Goal: Transaction & Acquisition: Purchase product/service

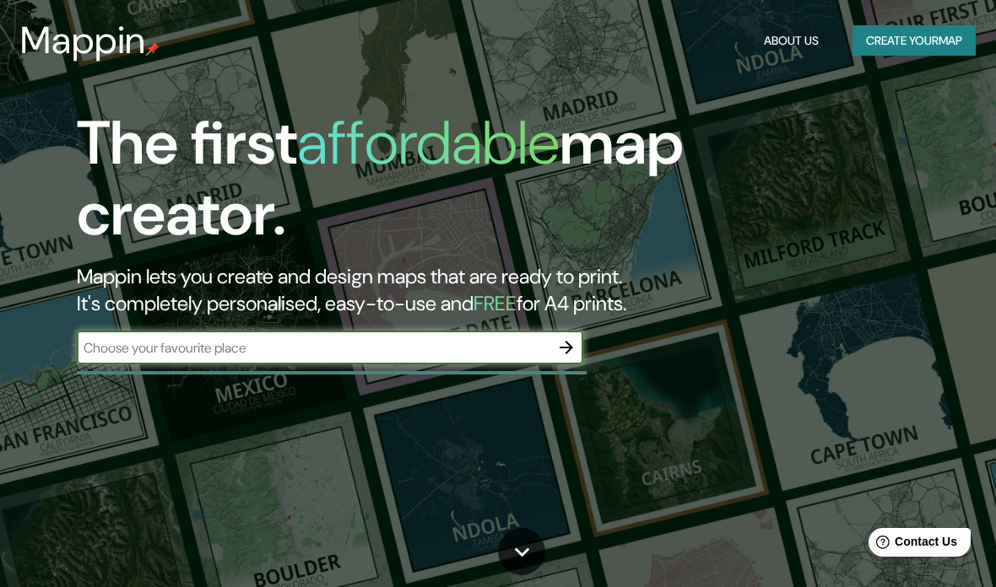
click at [549, 344] on input "text" at bounding box center [313, 347] width 473 height 19
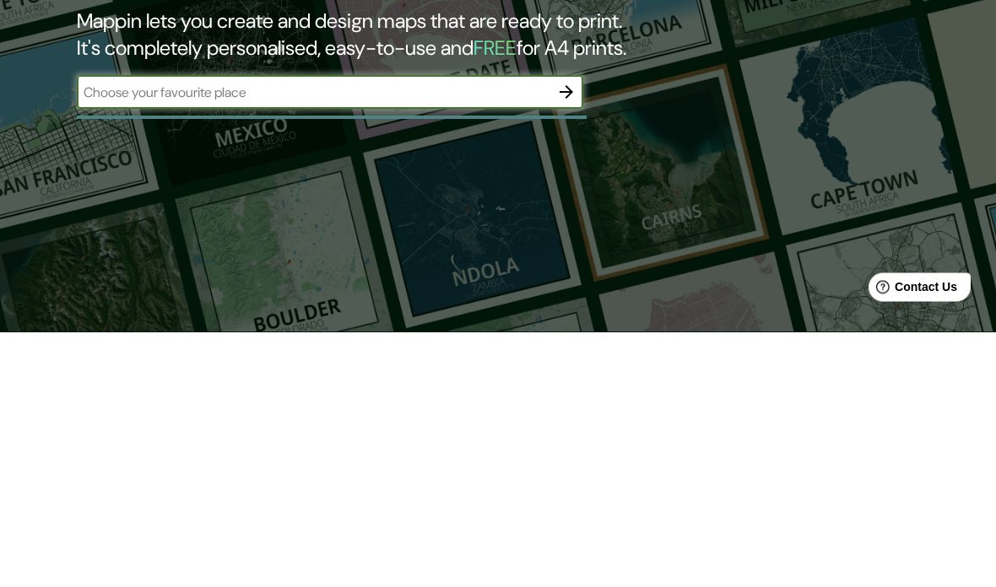
type input ","
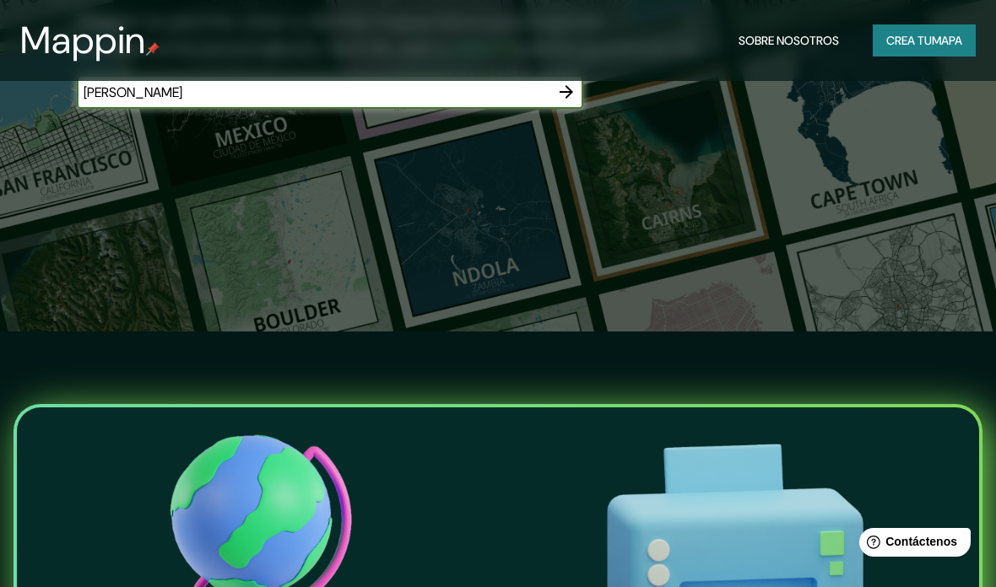
click at [438, 98] on input "[PERSON_NAME]" at bounding box center [313, 92] width 473 height 19
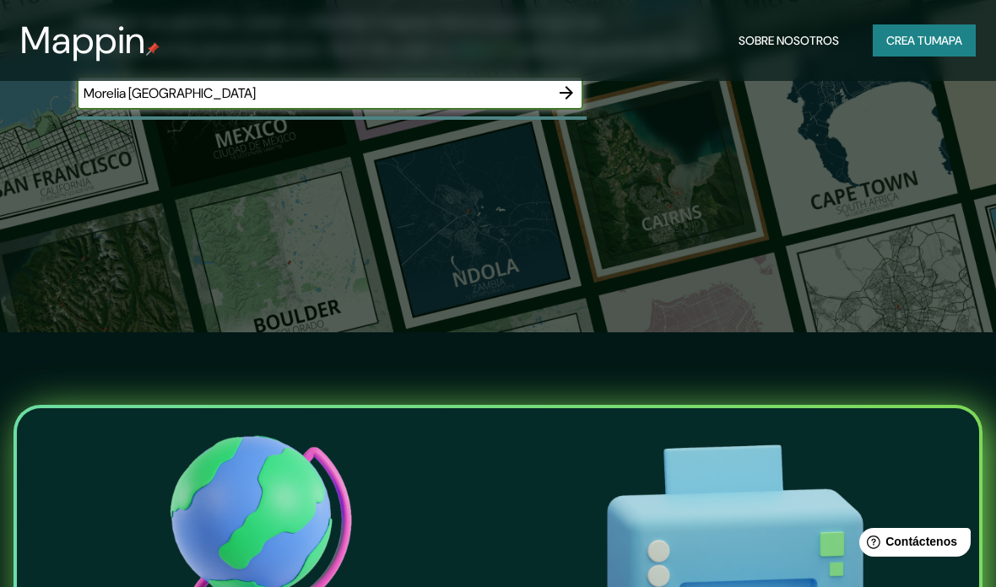
type input "Morelia [GEOGRAPHIC_DATA]"
click at [554, 82] on button "button" at bounding box center [566, 93] width 34 height 34
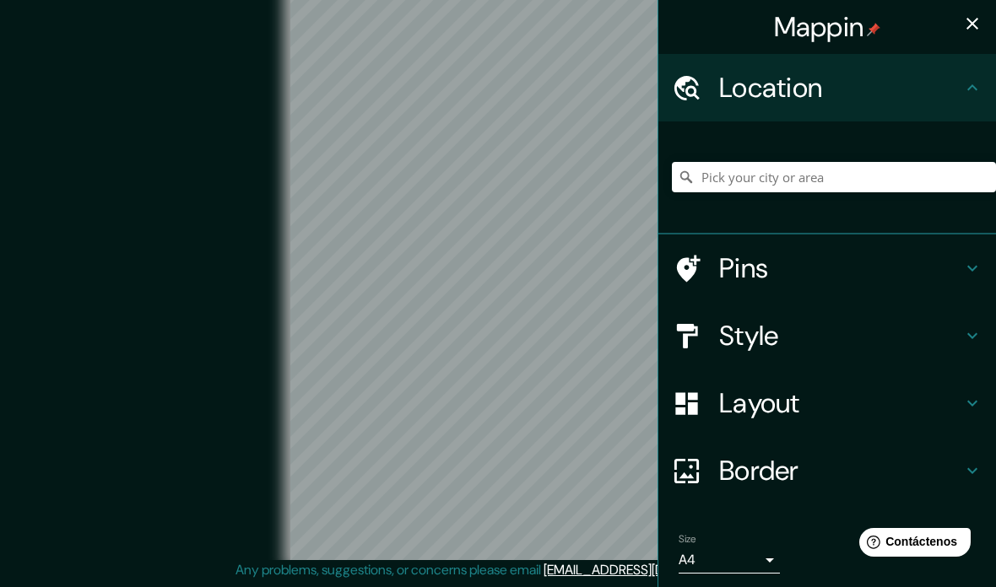
scroll to position [83, 0]
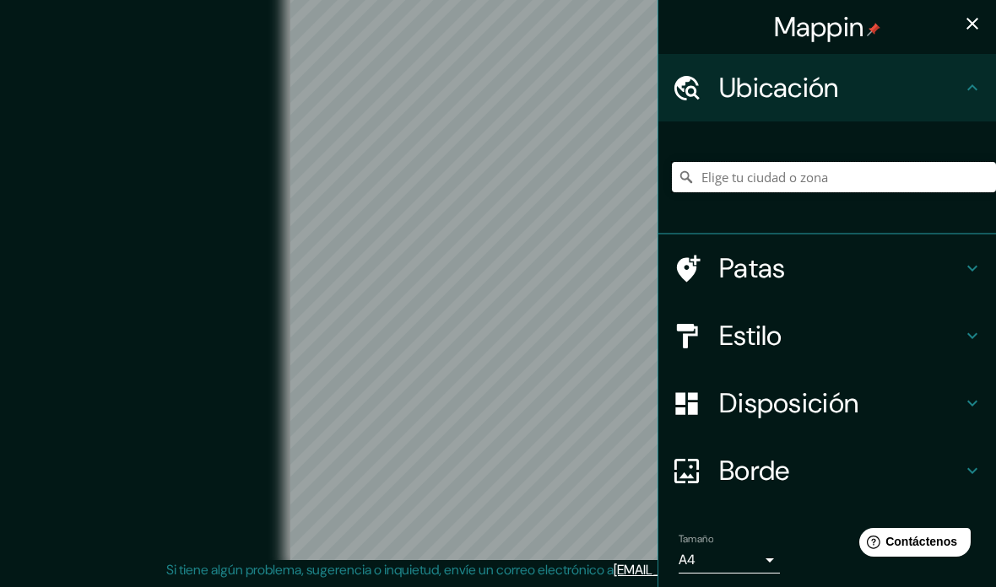
click at [901, 182] on input "Elige tu ciudad o zona" at bounding box center [834, 177] width 324 height 30
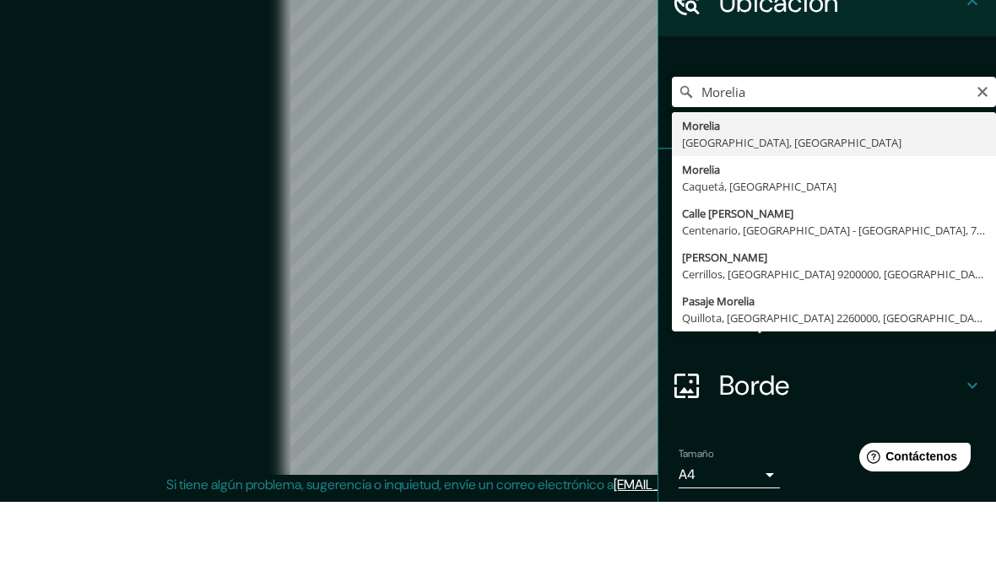
type input "[GEOGRAPHIC_DATA], [GEOGRAPHIC_DATA], [GEOGRAPHIC_DATA]"
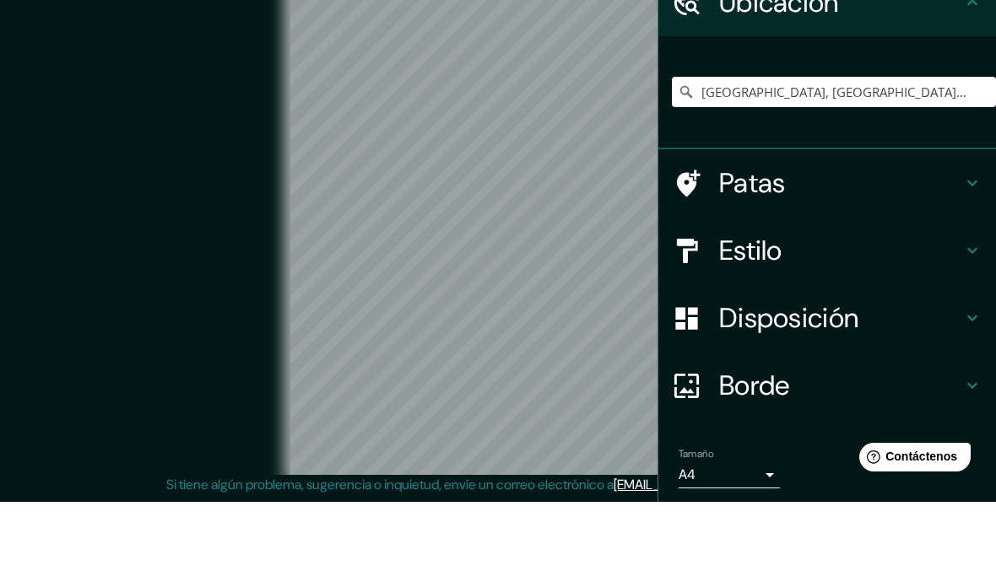
click at [106, 98] on div "© Mapbox © OpenStreetMap Improve this map" at bounding box center [498, 269] width 896 height 528
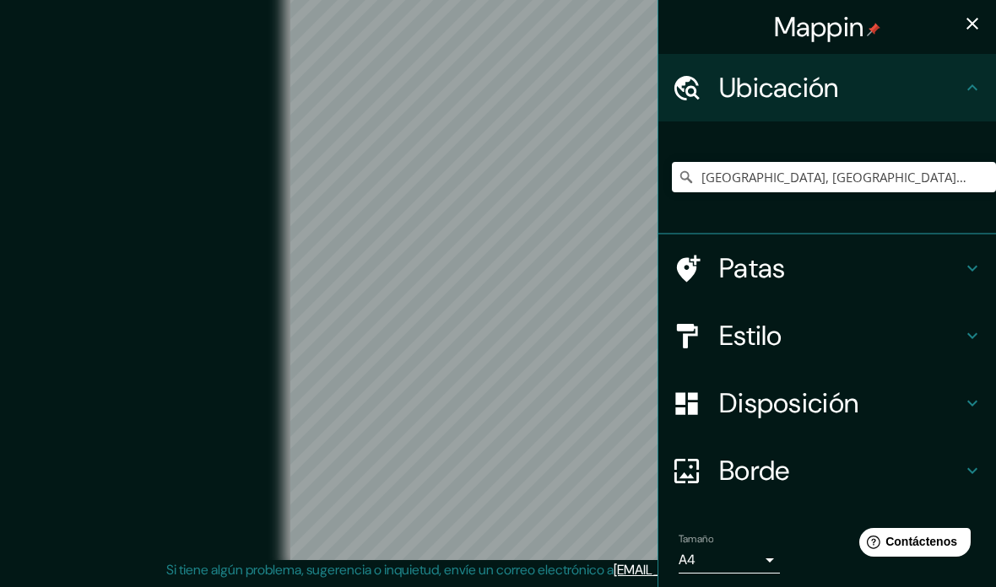
click at [901, 346] on h4 "Estilo" at bounding box center [840, 336] width 243 height 34
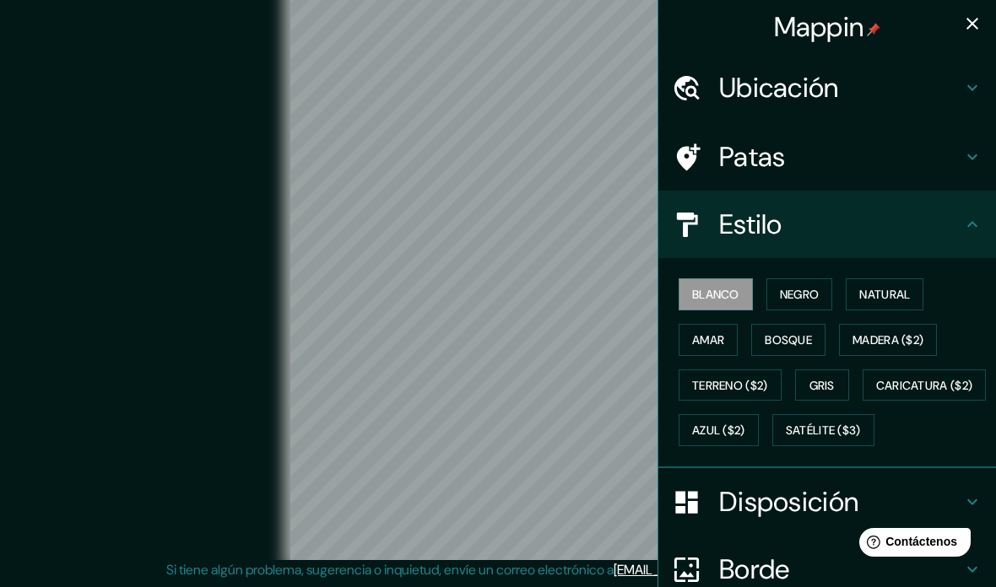
click at [808, 344] on font "Bosque" at bounding box center [788, 340] width 47 height 15
click at [897, 300] on font "Natural" at bounding box center [884, 295] width 51 height 22
click at [964, 78] on icon at bounding box center [972, 88] width 20 height 20
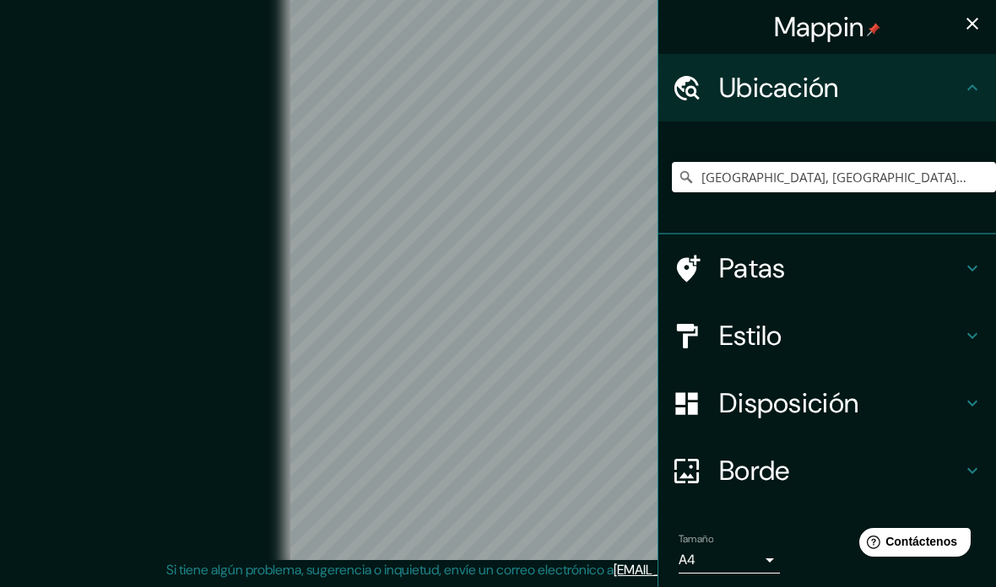
click at [919, 265] on h4 "Patas" at bounding box center [840, 269] width 243 height 34
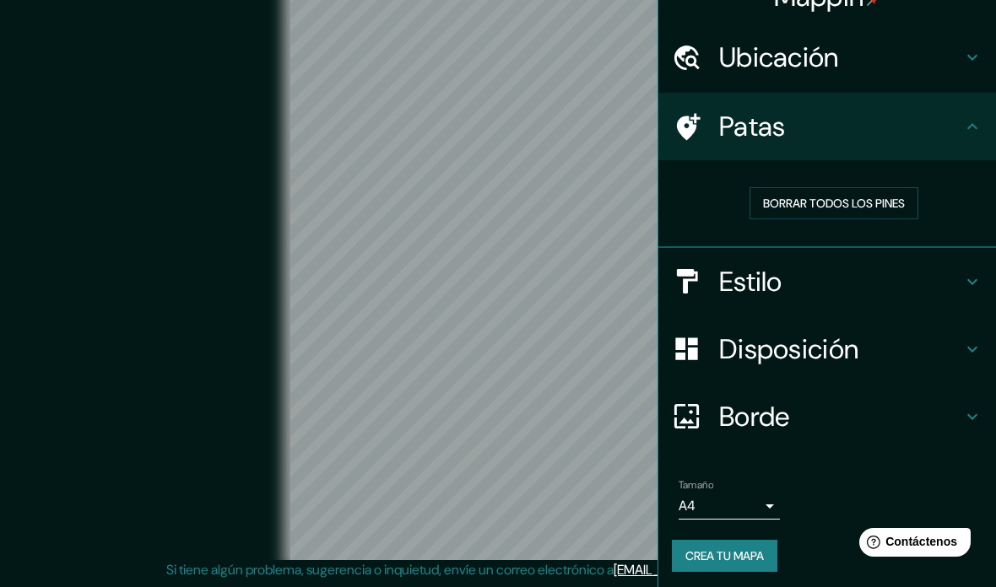
scroll to position [29, 0]
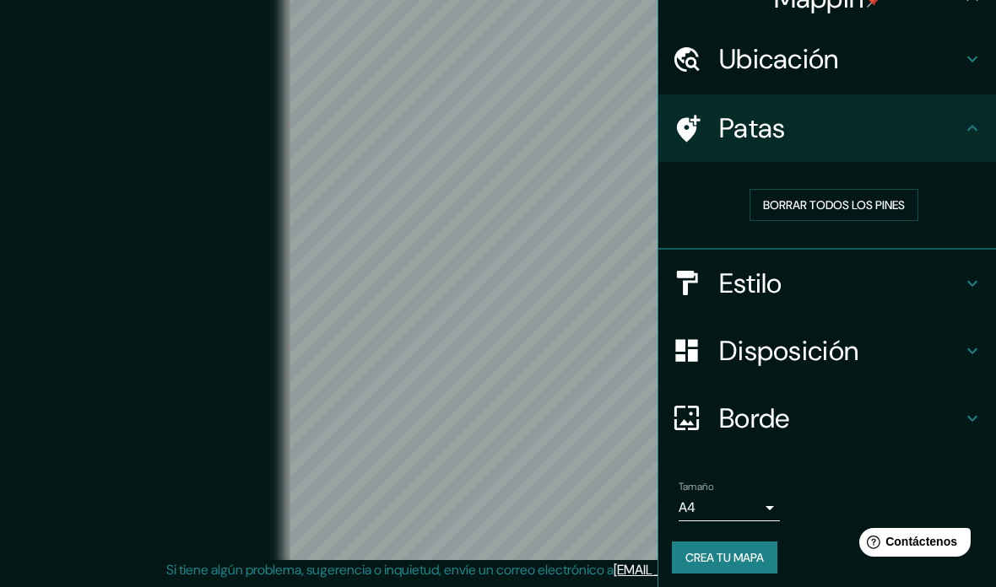
click at [958, 357] on h4 "Disposición" at bounding box center [840, 351] width 243 height 34
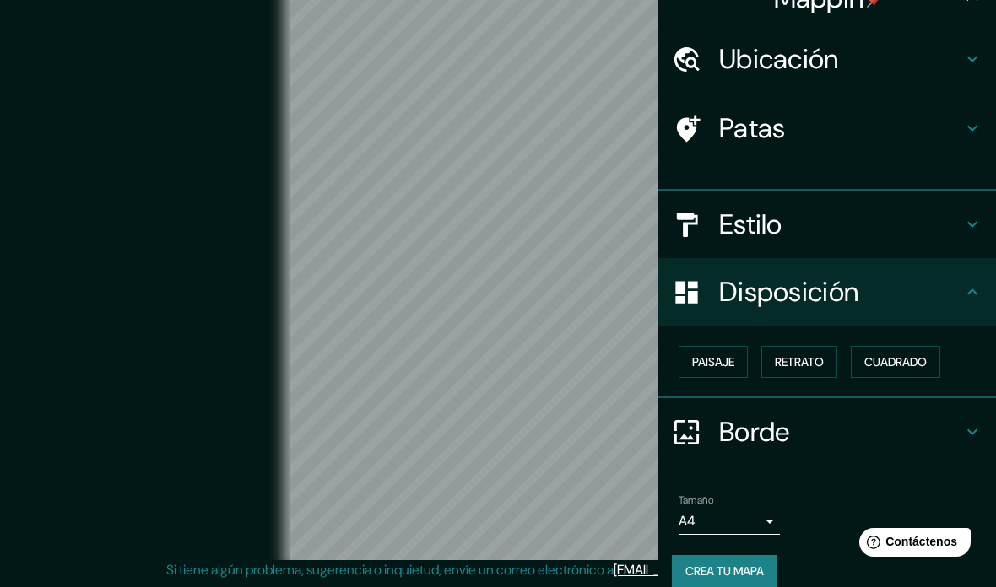
scroll to position [15, 0]
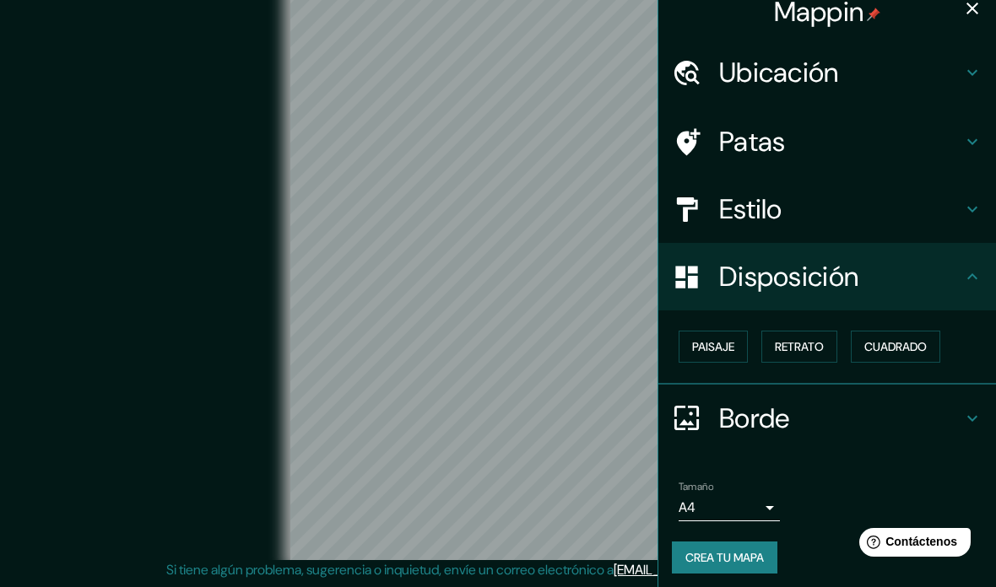
click at [727, 339] on font "Paisaje" at bounding box center [713, 346] width 42 height 15
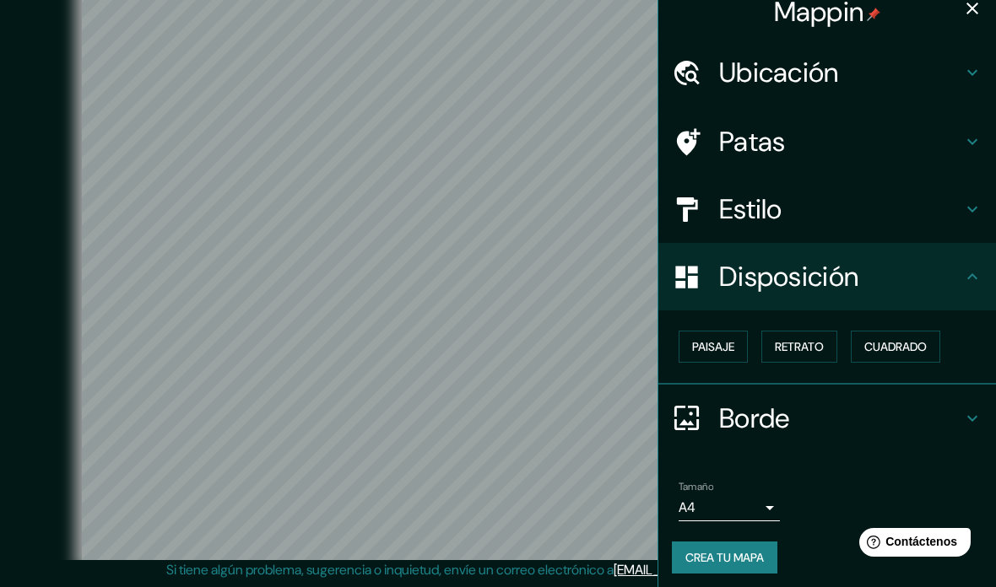
click at [820, 342] on font "Retrato" at bounding box center [799, 346] width 49 height 15
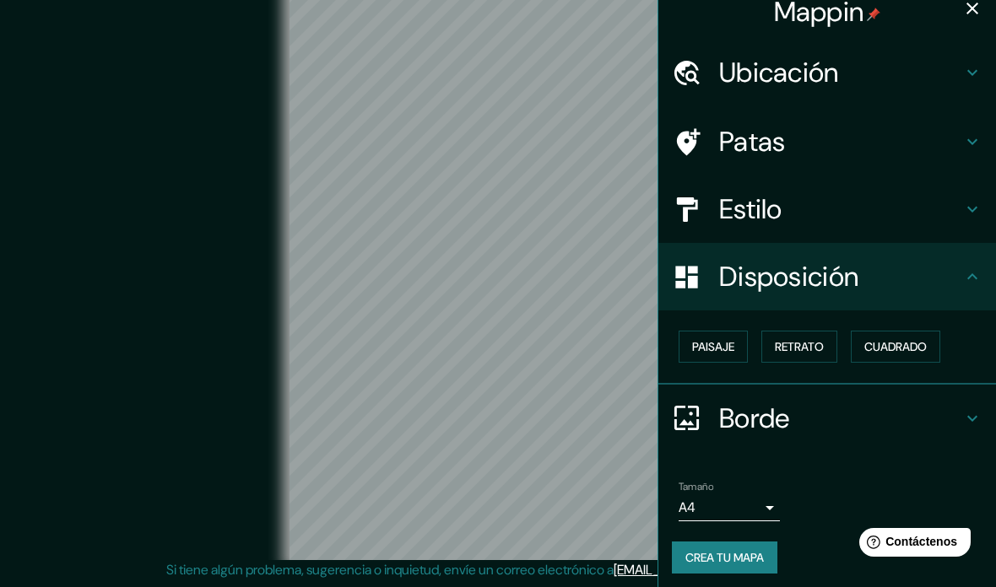
click at [890, 356] on button "Cuadrado" at bounding box center [895, 347] width 89 height 32
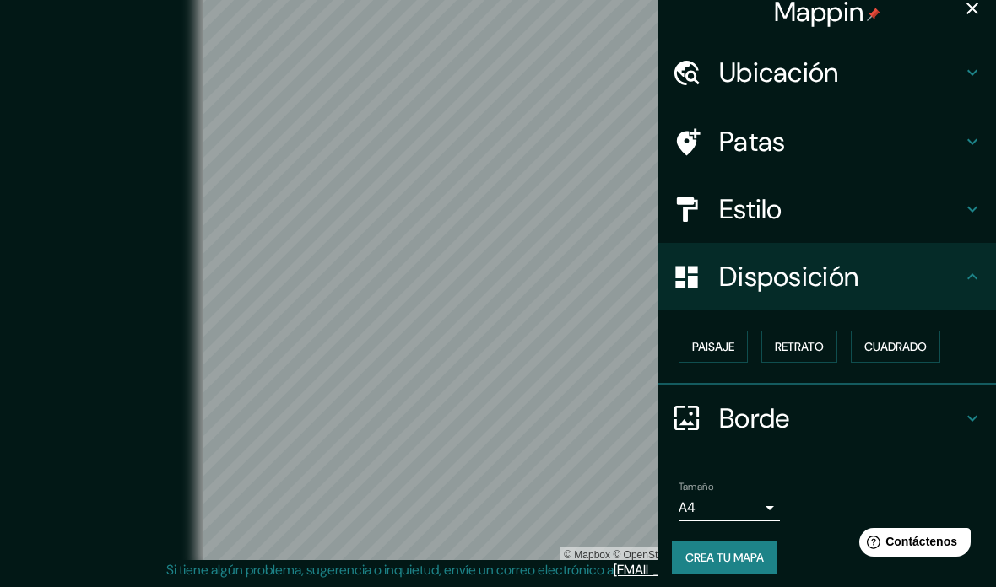
click at [707, 343] on font "Paisaje" at bounding box center [713, 346] width 42 height 15
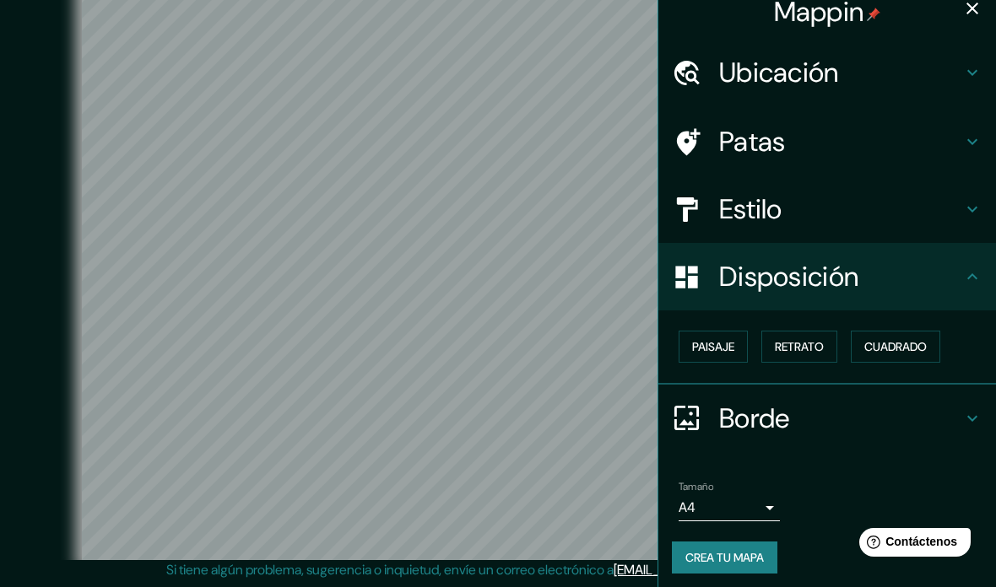
click at [752, 503] on body "Mappin Ubicación [GEOGRAPHIC_DATA], [GEOGRAPHIC_DATA], [GEOGRAPHIC_DATA] Patas …" at bounding box center [498, 271] width 996 height 587
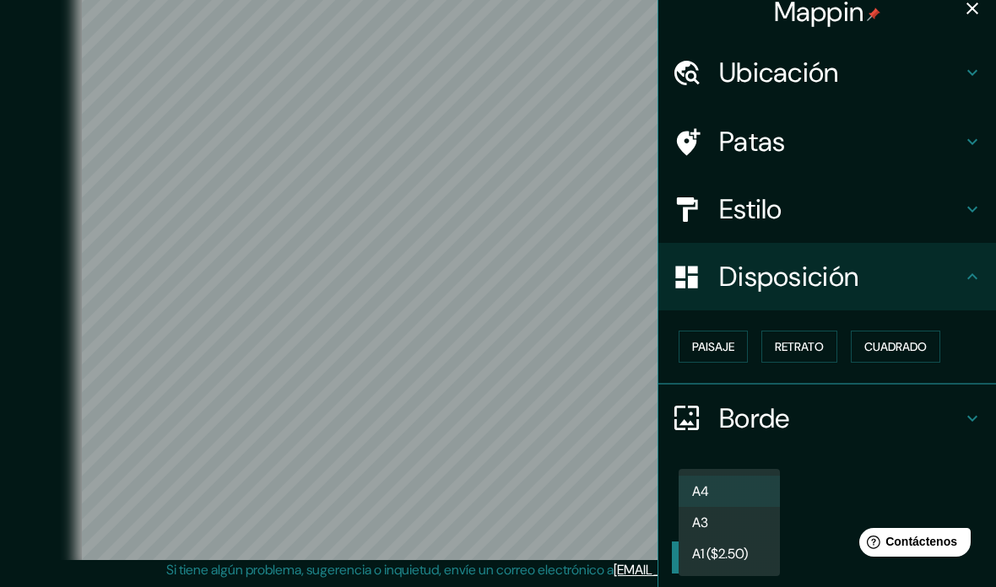
click at [908, 400] on div at bounding box center [498, 293] width 996 height 587
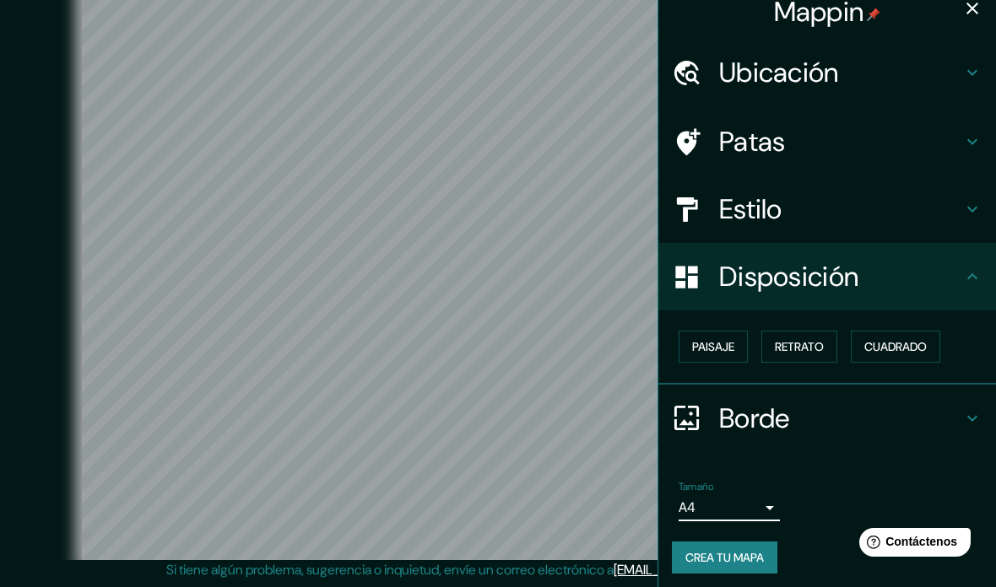
click at [946, 213] on h4 "Estilo" at bounding box center [840, 209] width 243 height 34
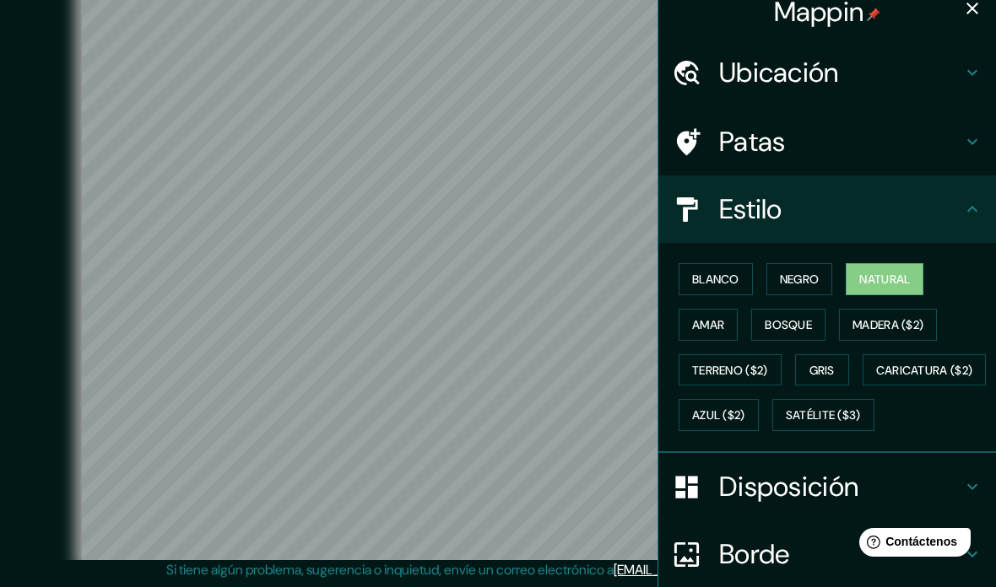
click at [964, 143] on icon at bounding box center [972, 142] width 20 height 20
